Goal: Transaction & Acquisition: Purchase product/service

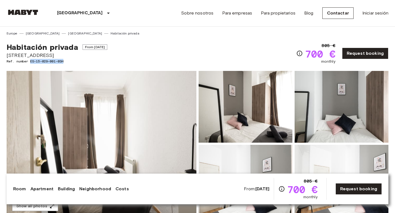
drag, startPoint x: 31, startPoint y: 60, endPoint x: 70, endPoint y: 61, distance: 38.4
click at [70, 61] on span "Ref. number ES-15-029-001-03H" at bounding box center [57, 61] width 101 height 5
copy span "ES-15-029-001-03H"
